Goal: Task Accomplishment & Management: Use online tool/utility

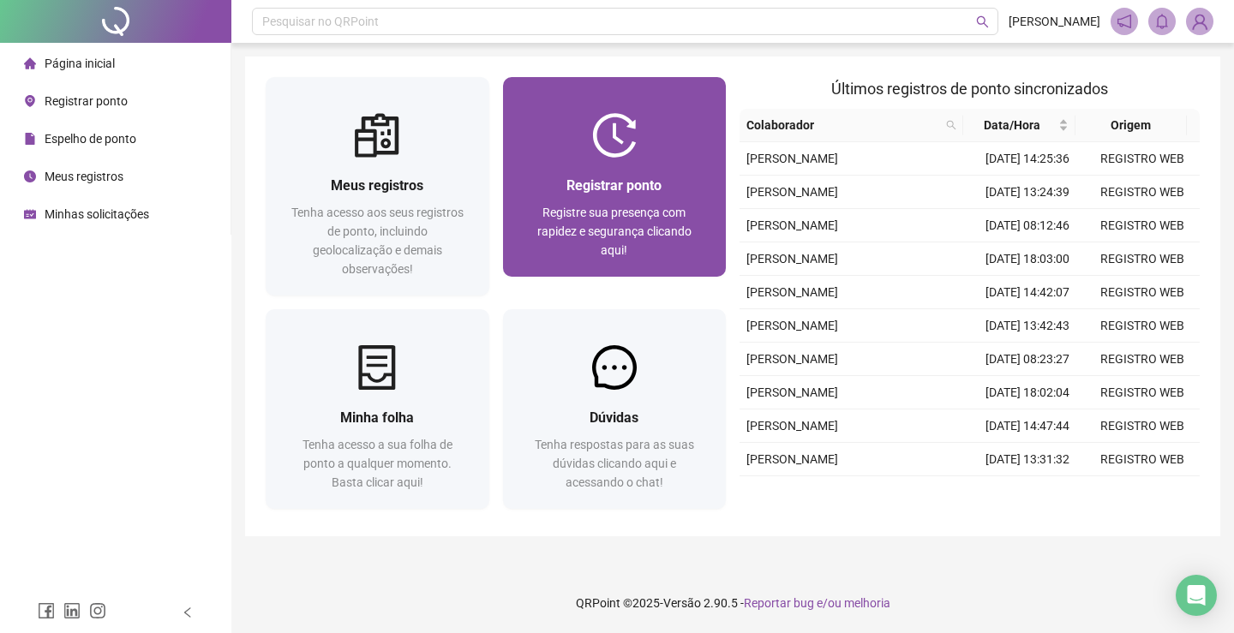
click at [605, 180] on span "Registrar ponto" at bounding box center [614, 185] width 95 height 16
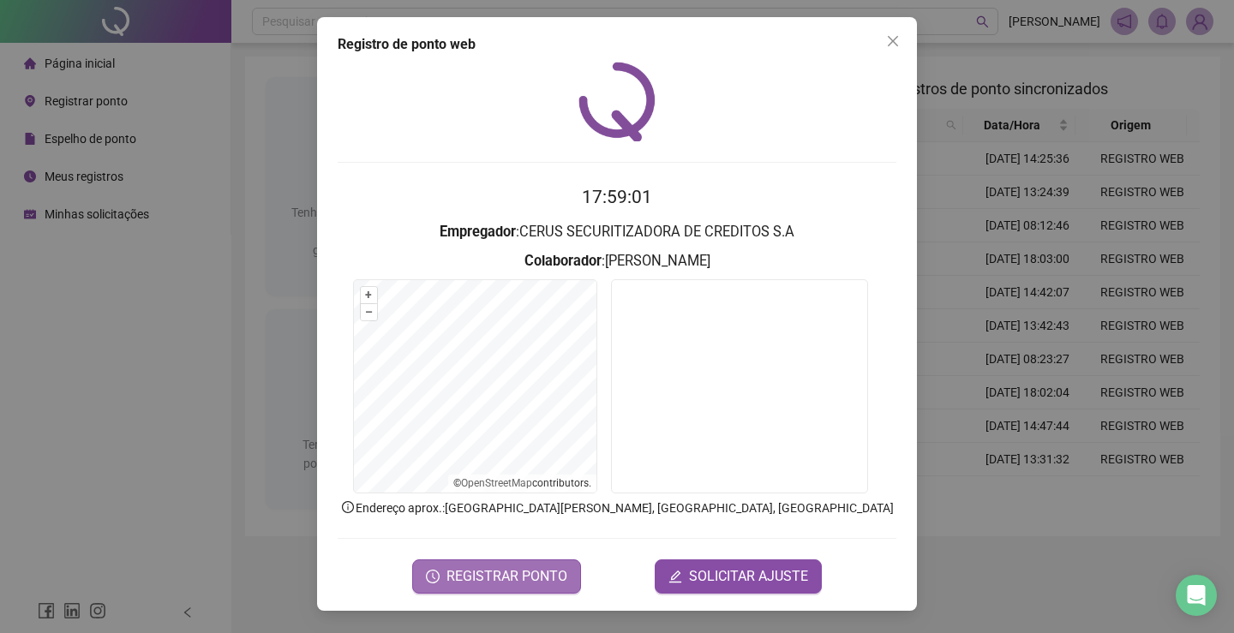
click at [506, 575] on span "REGISTRAR PONTO" at bounding box center [507, 577] width 121 height 21
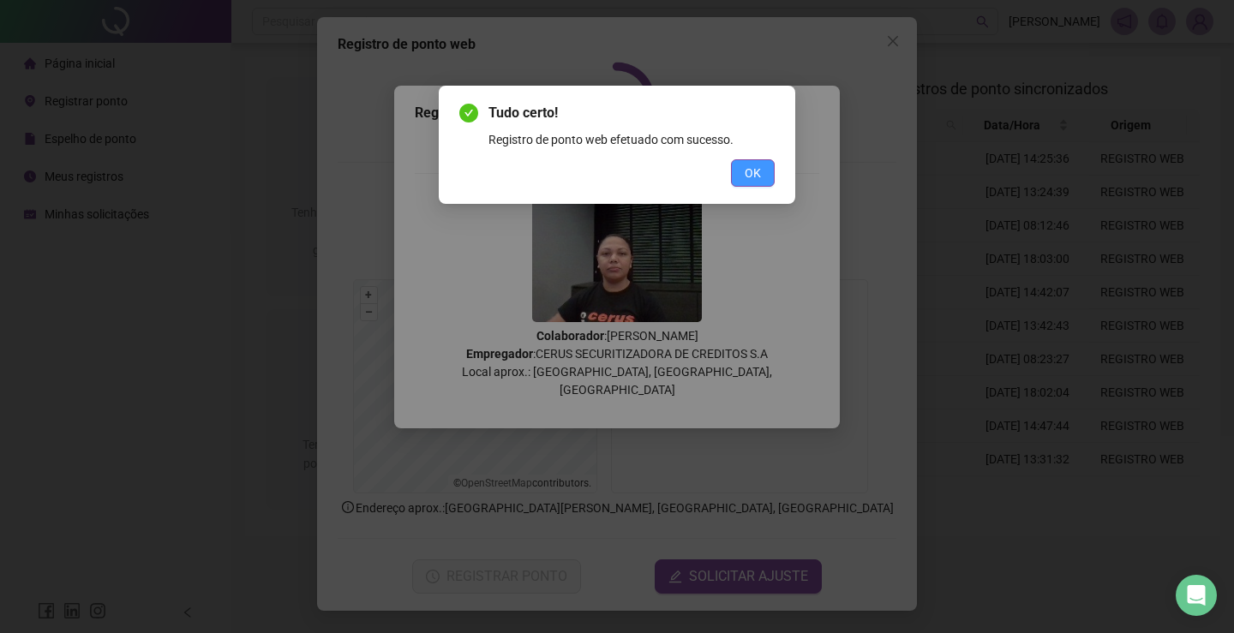
click at [758, 161] on button "OK" at bounding box center [753, 172] width 44 height 27
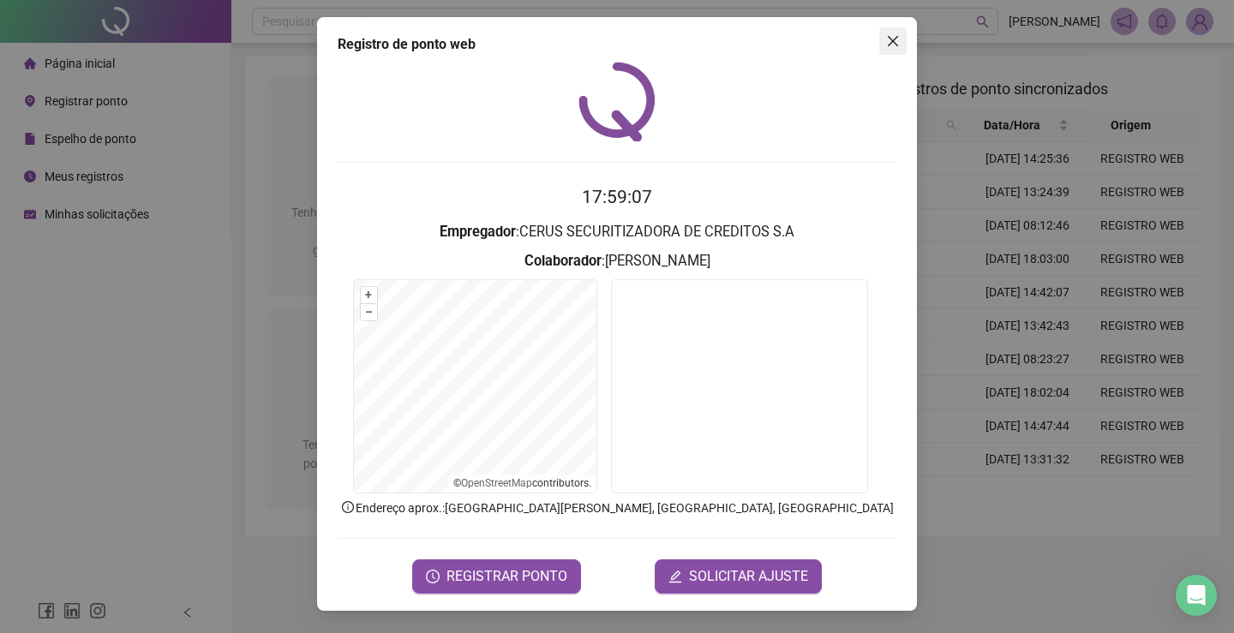
click at [899, 34] on icon "close" at bounding box center [893, 41] width 14 height 14
